Goal: Use online tool/utility: Utilize a website feature to perform a specific function

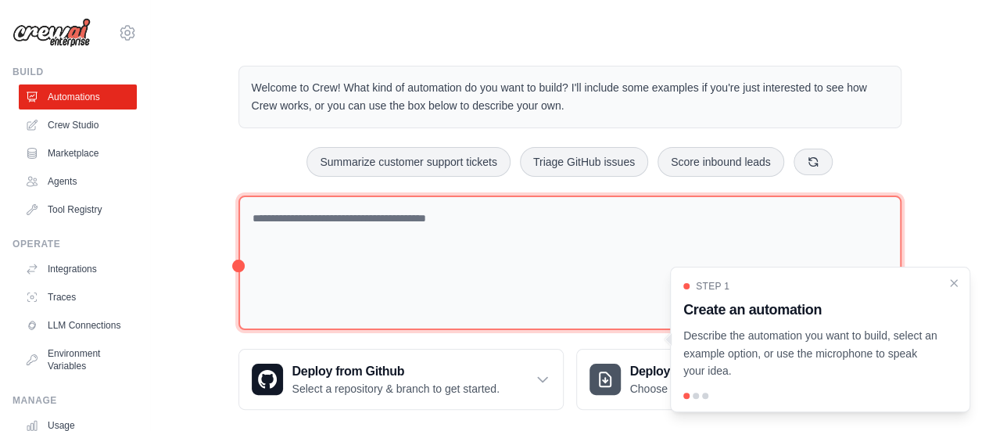
click at [481, 285] on textarea at bounding box center [570, 263] width 663 height 135
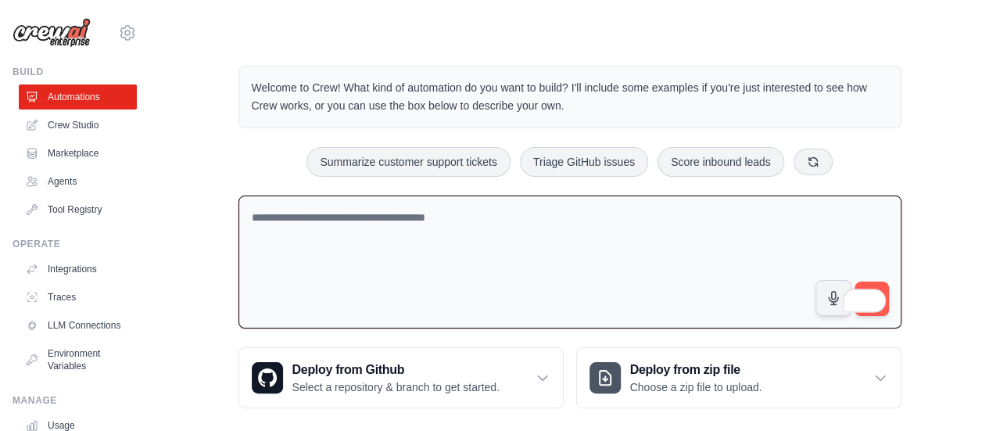
click at [463, 246] on textarea "To enrich screen reader interactions, please activate Accessibility in Grammarl…" at bounding box center [570, 263] width 663 height 134
paste textarea "**********"
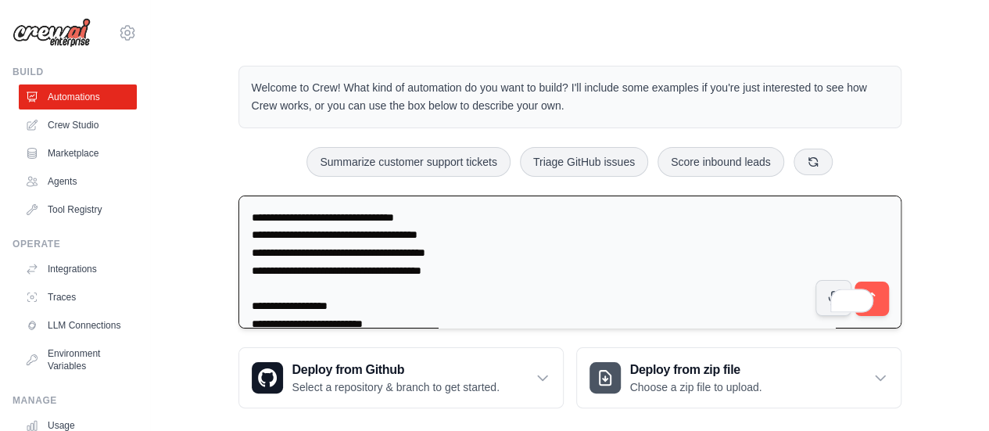
scroll to position [1141, 0]
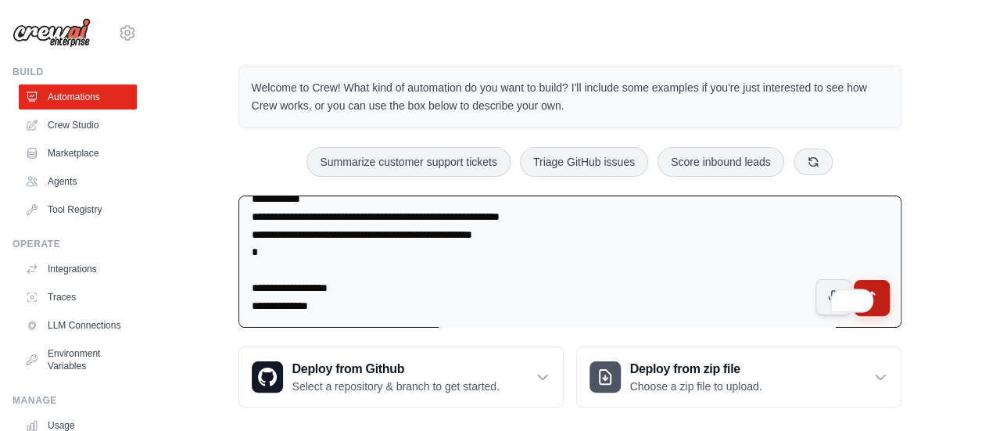
type textarea "**********"
click at [882, 289] on button "submit" at bounding box center [871, 298] width 36 height 36
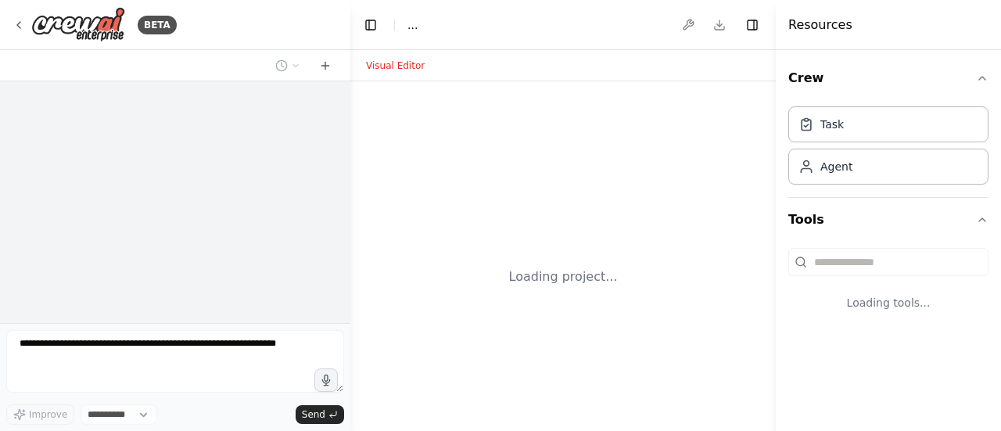
select select "****"
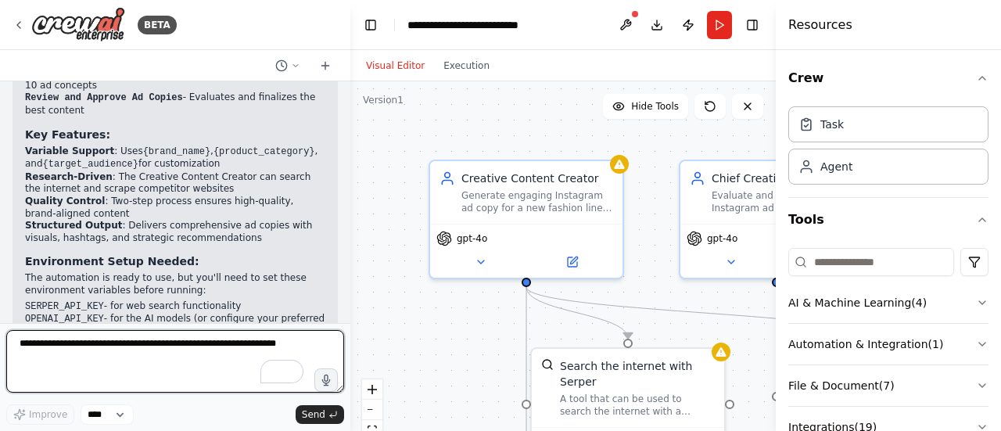
scroll to position [1499, 0]
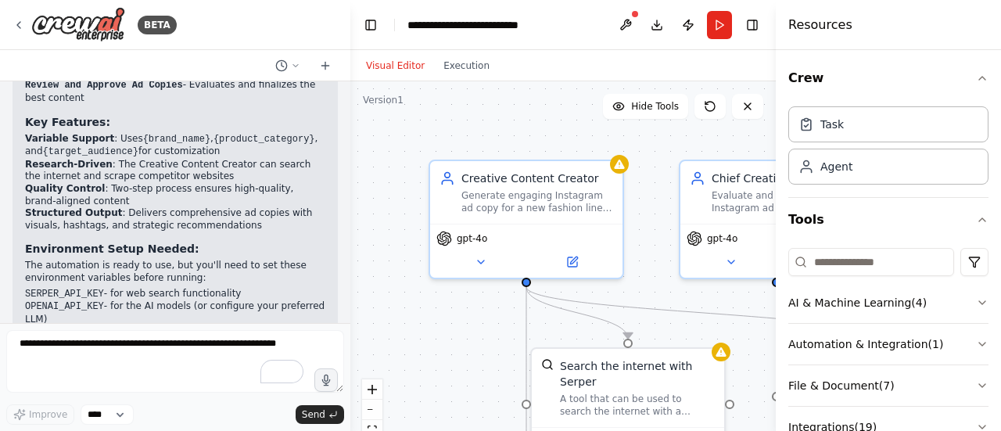
click at [482, 113] on div ".deletable-edge-delete-btn { width: 20px; height: 20px; border: 0px solid #ffff…" at bounding box center [562, 276] width 425 height 391
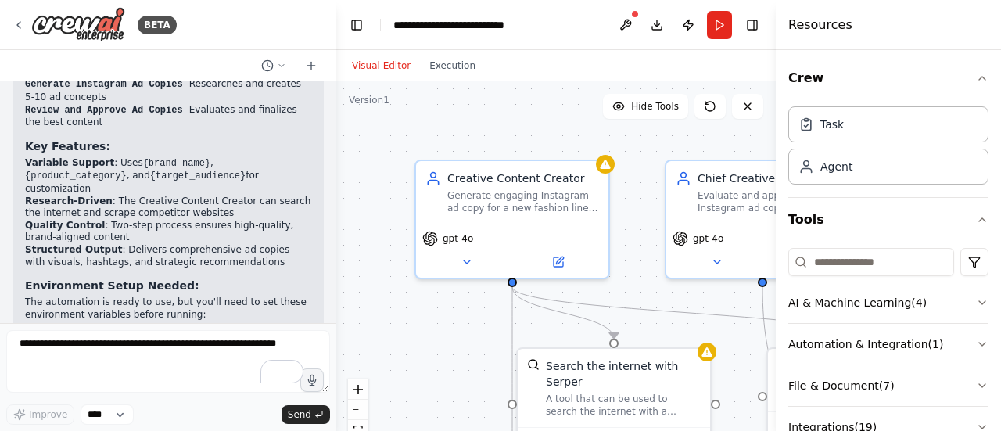
drag, startPoint x: 350, startPoint y: 123, endPoint x: 336, endPoint y: 126, distance: 14.4
click at [336, 126] on div "BETA from crewai import Agent, Task, Crew from tools.search_tools import Search…" at bounding box center [500, 215] width 1001 height 431
click at [354, 20] on button "Toggle Left Sidebar" at bounding box center [356, 25] width 22 height 22
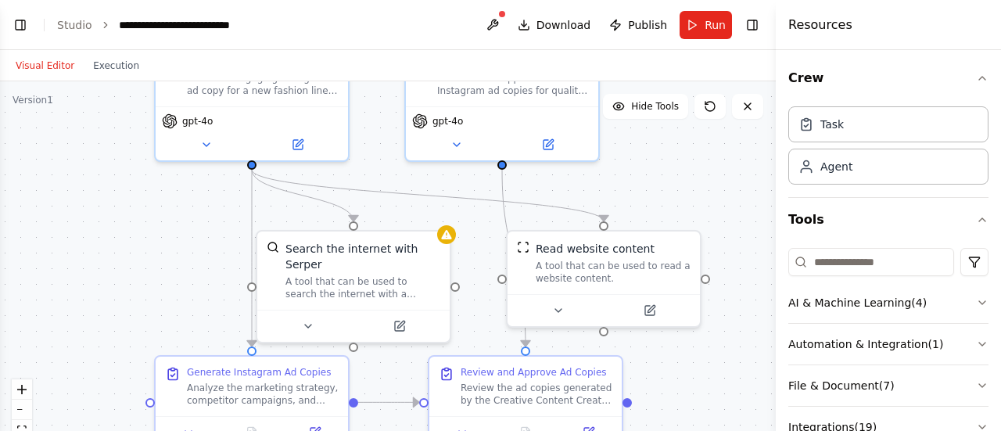
drag, startPoint x: 688, startPoint y: 228, endPoint x: 764, endPoint y: 110, distance: 139.7
click at [764, 110] on div ".deletable-edge-delete-btn { width: 20px; height: 20px; border: 0px solid #ffff…" at bounding box center [388, 276] width 776 height 391
click at [16, 425] on button "fit view" at bounding box center [22, 430] width 20 height 20
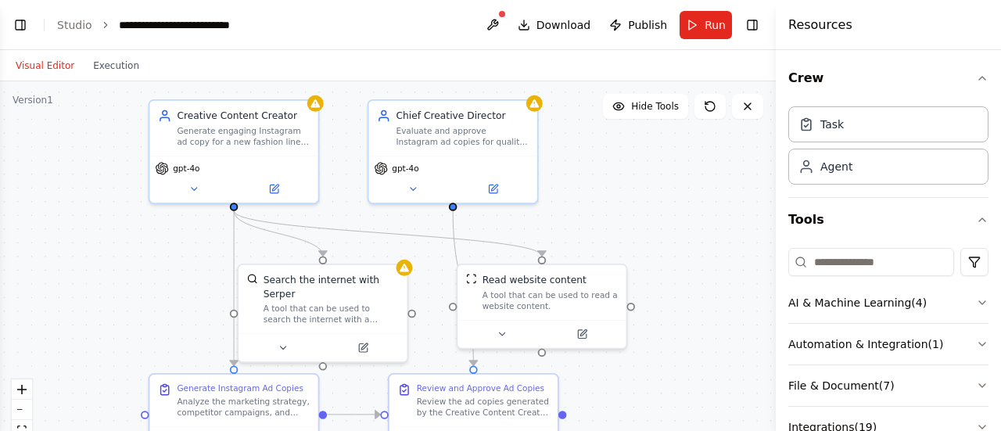
click at [705, 197] on div ".deletable-edge-delete-btn { width: 20px; height: 20px; border: 0px solid #ffff…" at bounding box center [388, 276] width 776 height 391
click at [548, 23] on span "Download" at bounding box center [564, 25] width 55 height 16
click at [695, 217] on div ".deletable-edge-delete-btn { width: 20px; height: 20px; border: 0px solid #ffff…" at bounding box center [388, 276] width 776 height 391
click at [27, 412] on button "zoom out" at bounding box center [22, 410] width 20 height 20
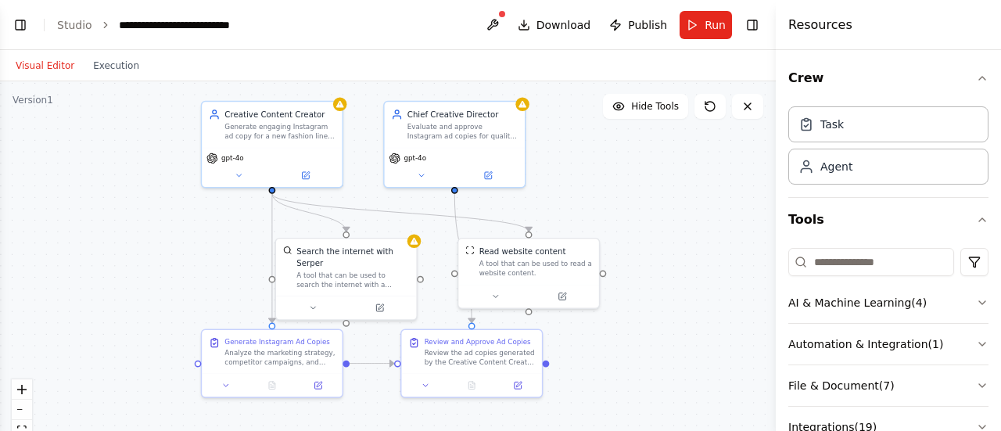
drag, startPoint x: 651, startPoint y: 207, endPoint x: 663, endPoint y: 179, distance: 30.8
click at [663, 179] on div ".deletable-edge-delete-btn { width: 20px; height: 20px; border: 0px solid #ffff…" at bounding box center [388, 276] width 776 height 391
